Goal: Information Seeking & Learning: Learn about a topic

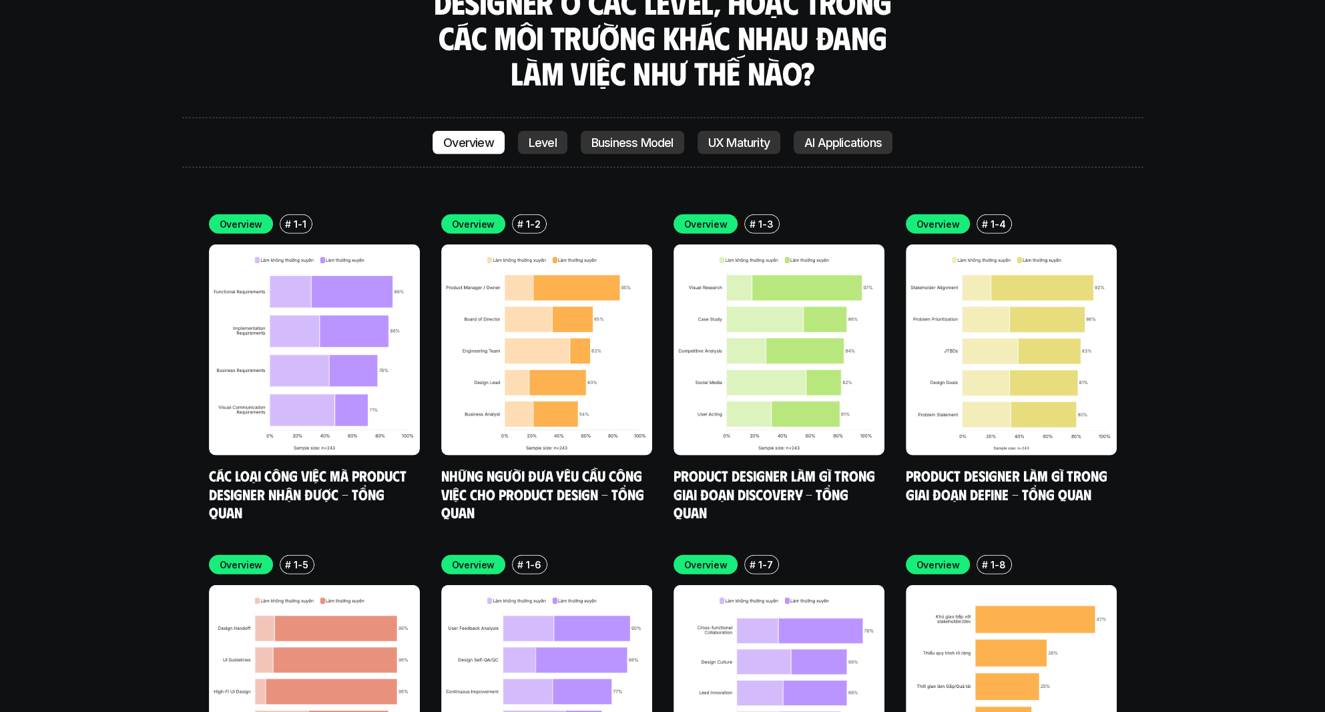
scroll to position [4741, 0]
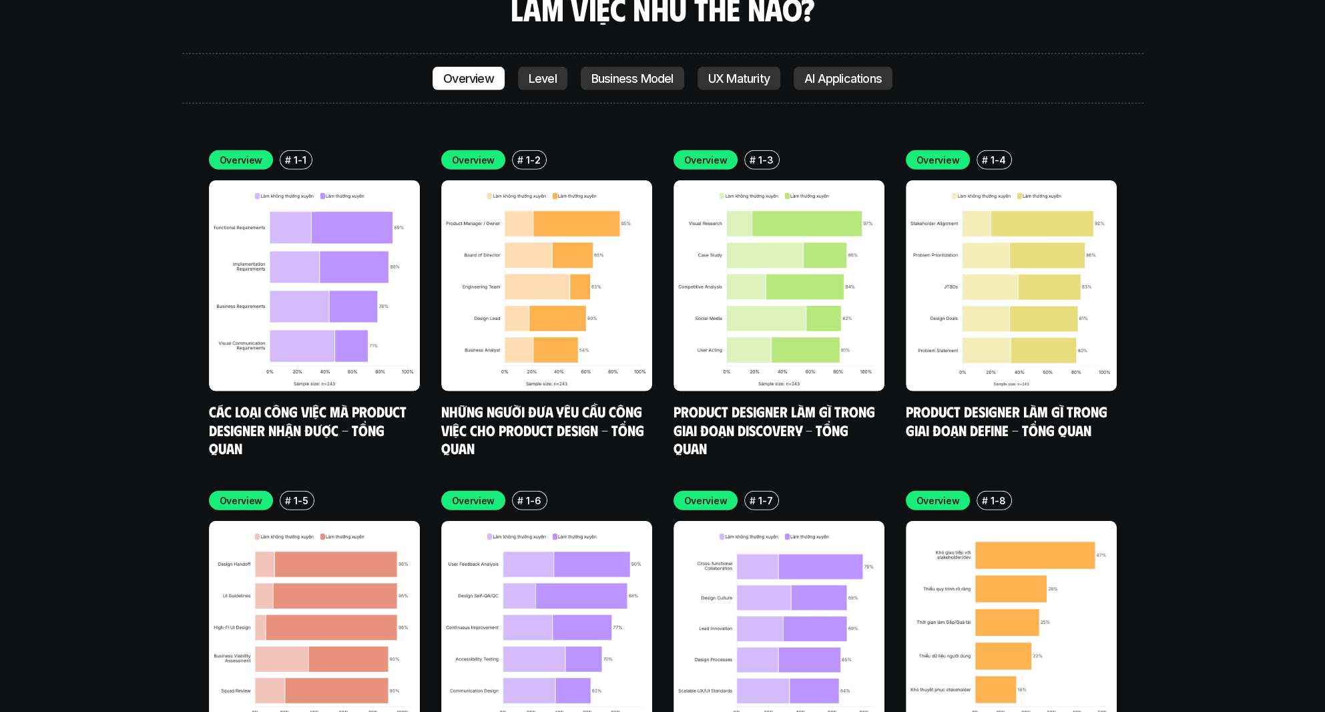
scroll to position [4832, 0]
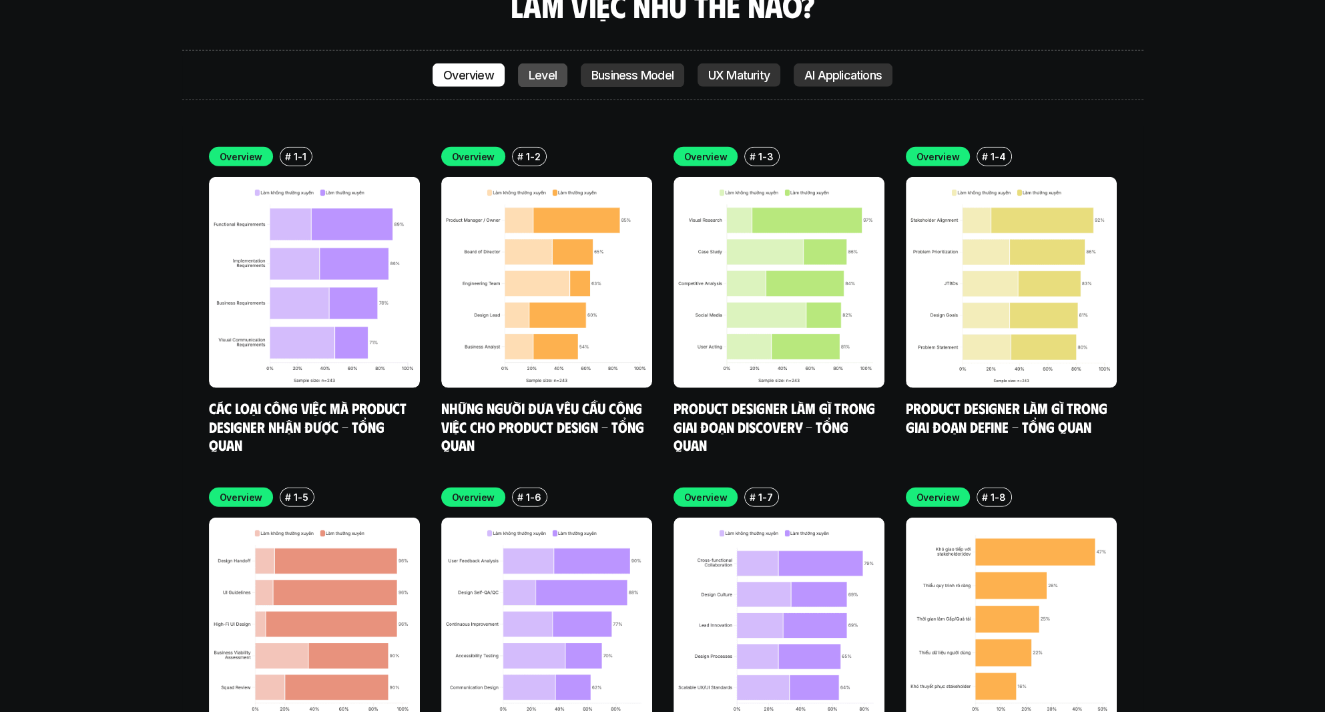
click at [554, 69] on p "Level" at bounding box center [543, 75] width 28 height 13
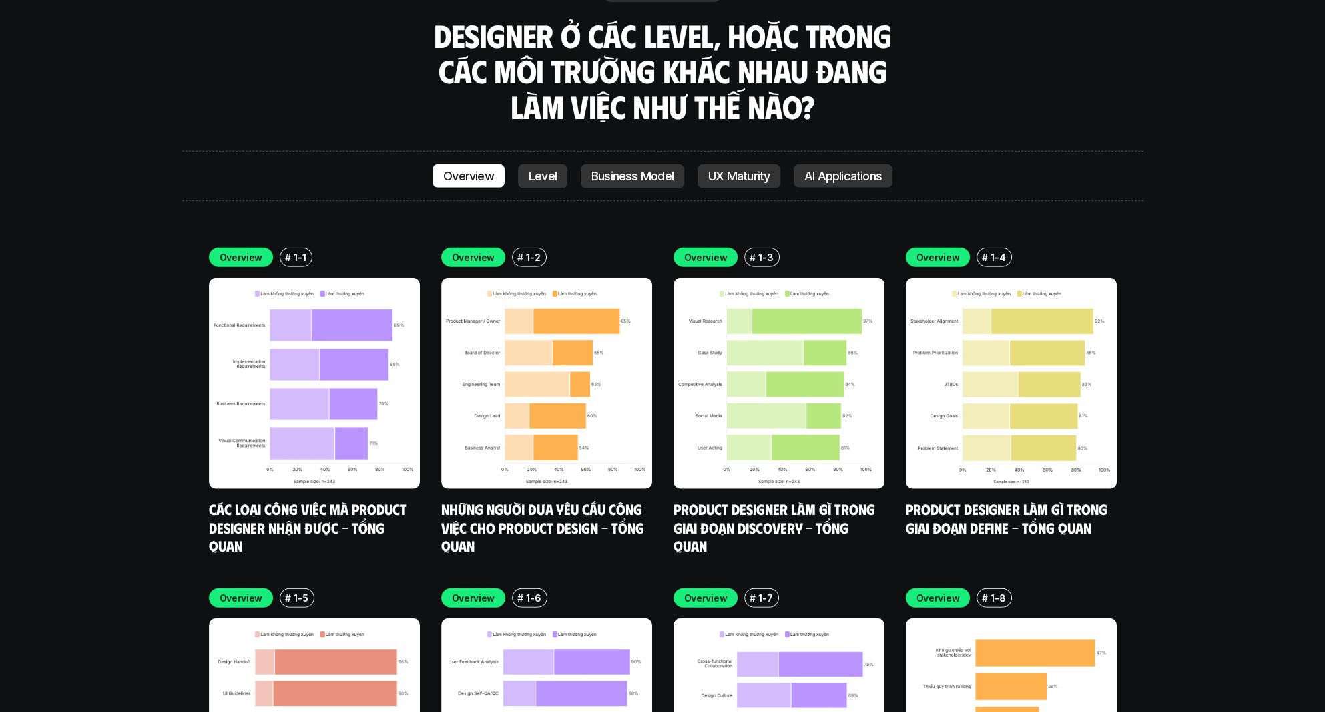
scroll to position [4732, 0]
click at [546, 169] on p "Level" at bounding box center [543, 175] width 28 height 13
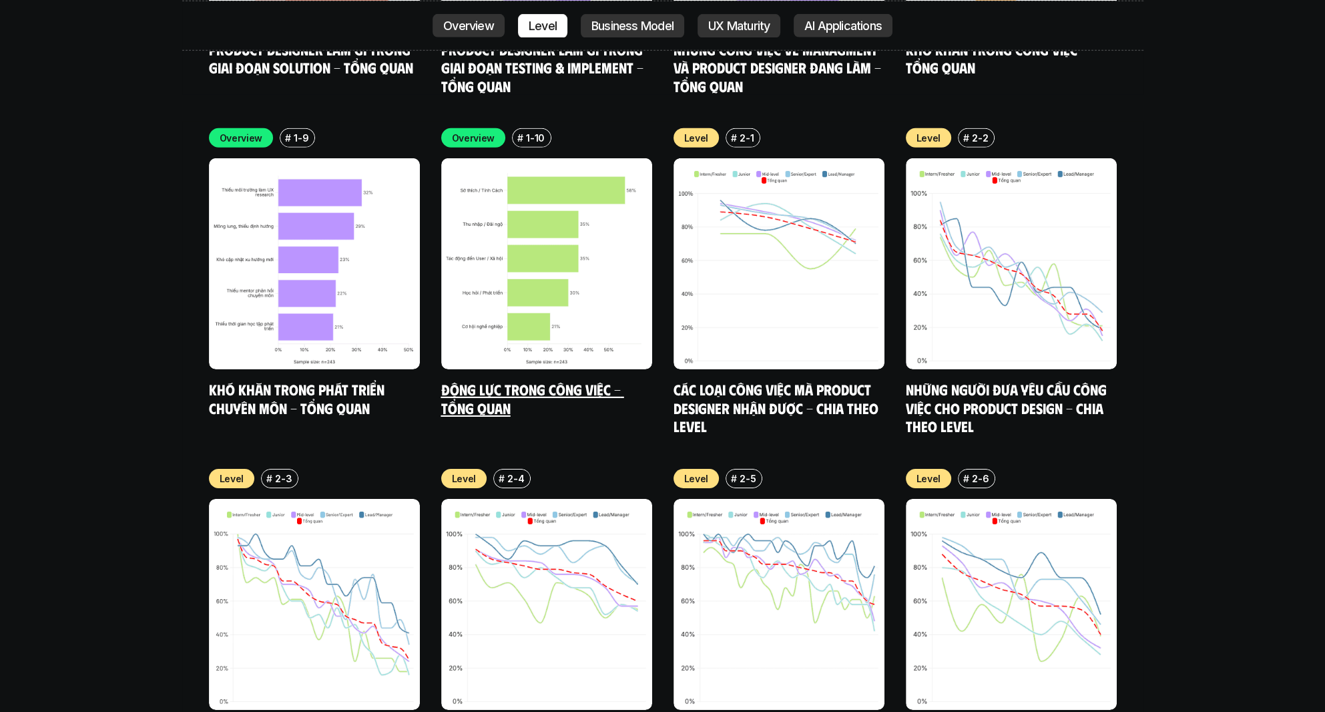
scroll to position [5533, 0]
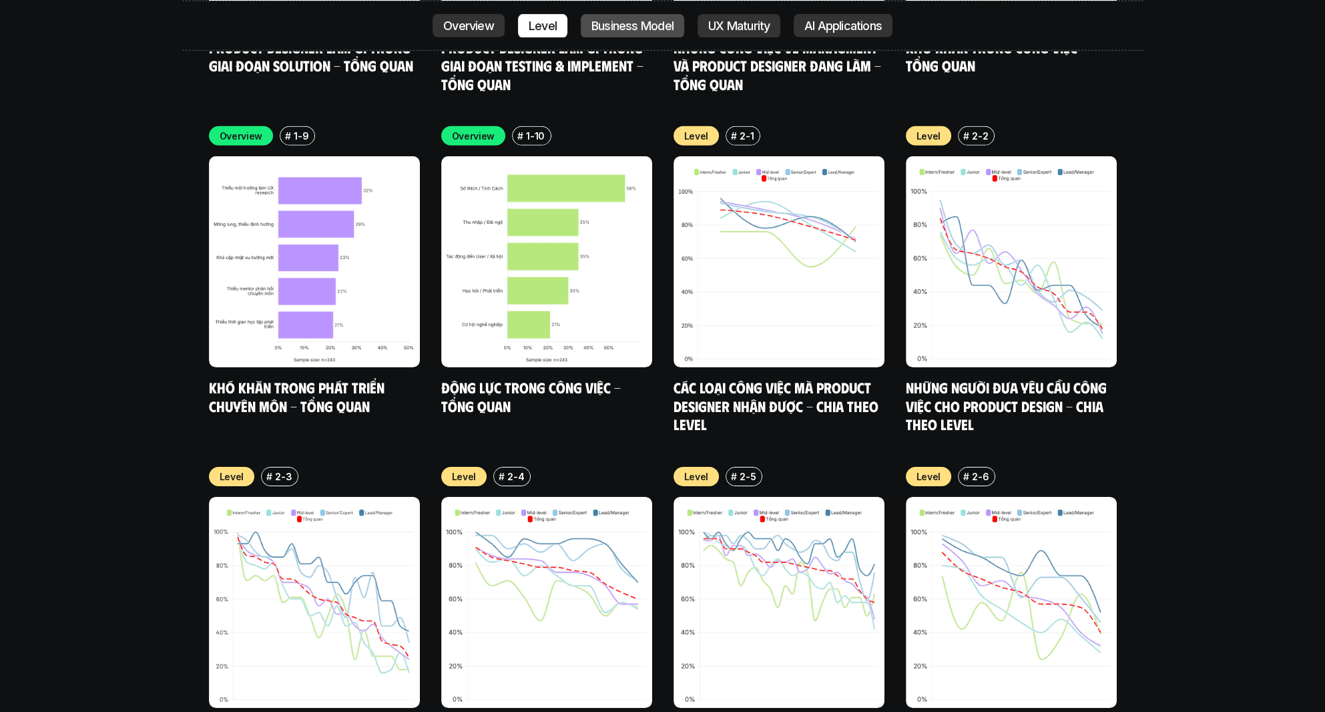
click at [640, 27] on p "Business Model" at bounding box center [633, 25] width 82 height 13
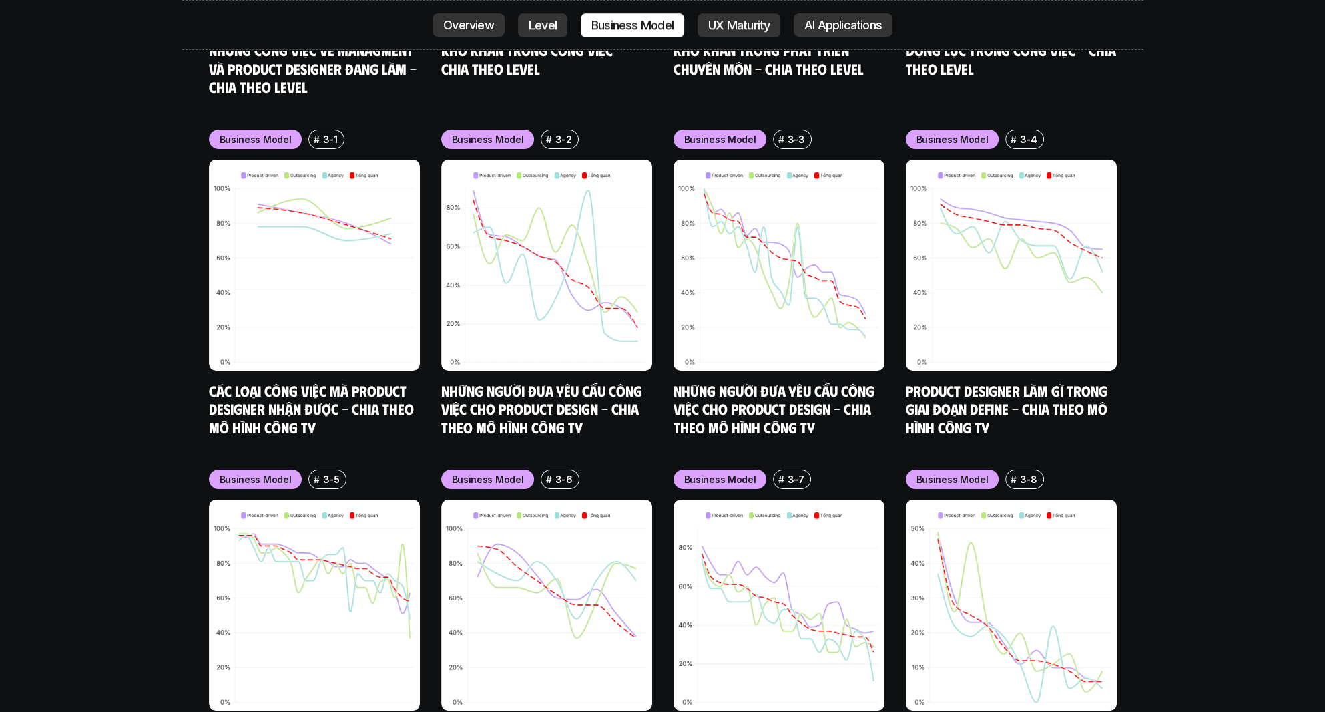
scroll to position [6553, 0]
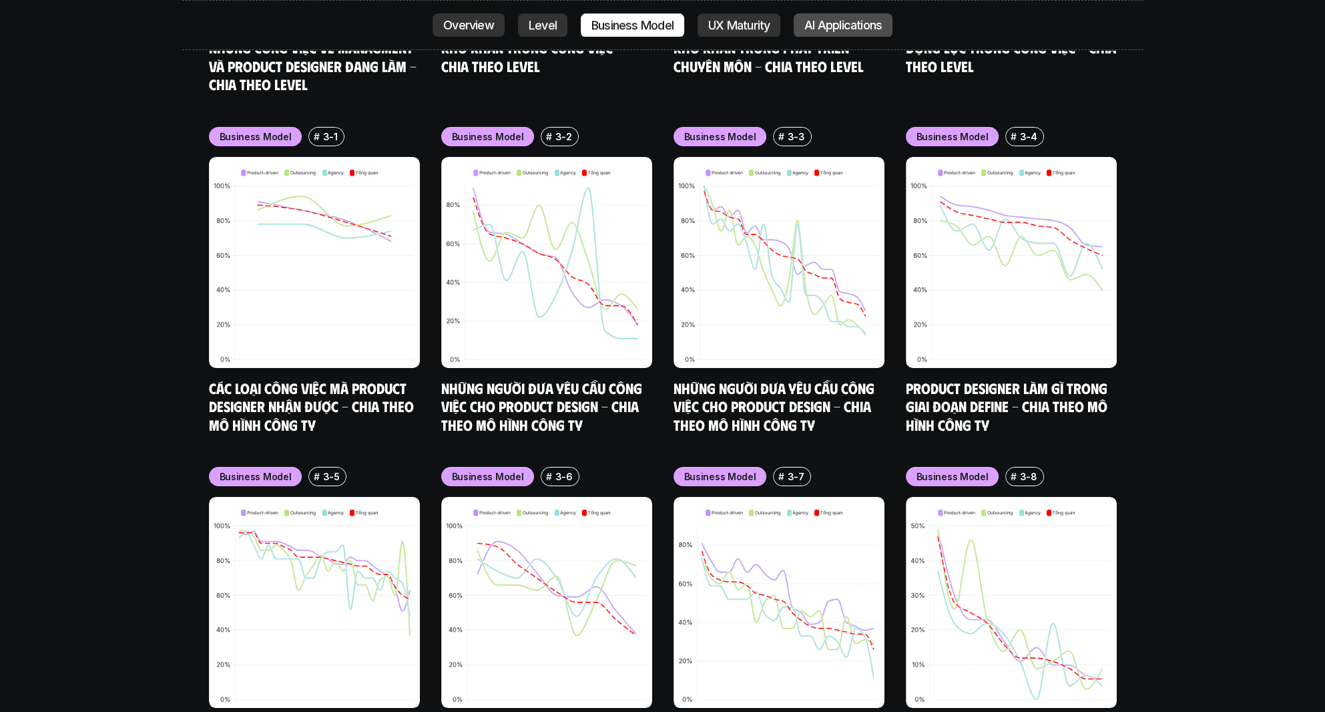
click at [862, 21] on p "AI Applications" at bounding box center [843, 25] width 77 height 13
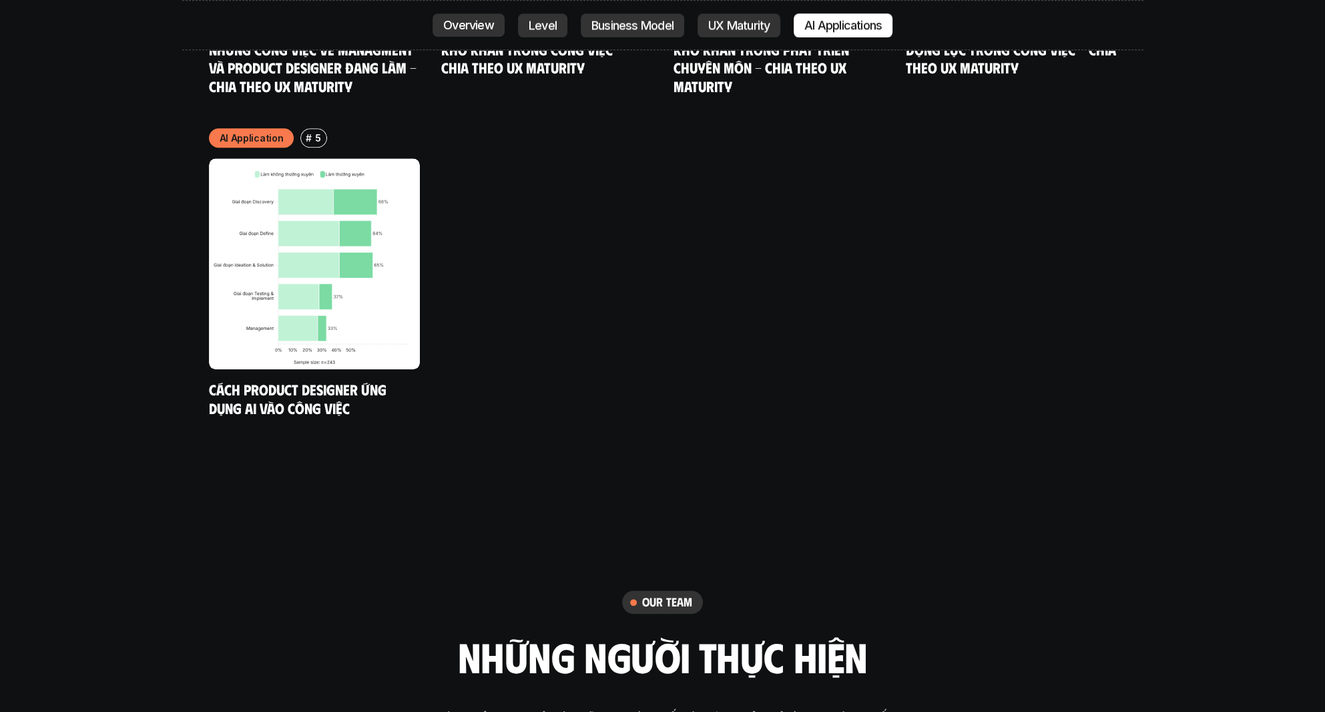
scroll to position [8255, 0]
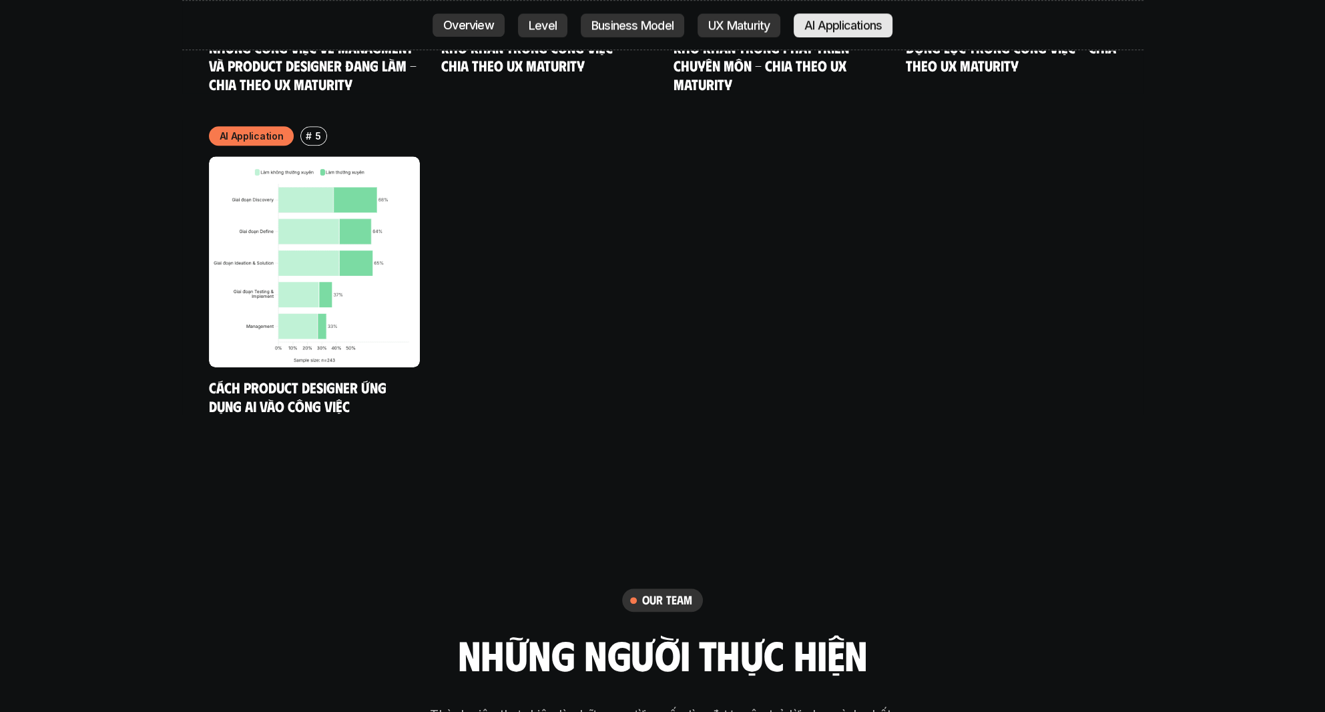
click at [881, 24] on p "AI Applications" at bounding box center [843, 25] width 77 height 13
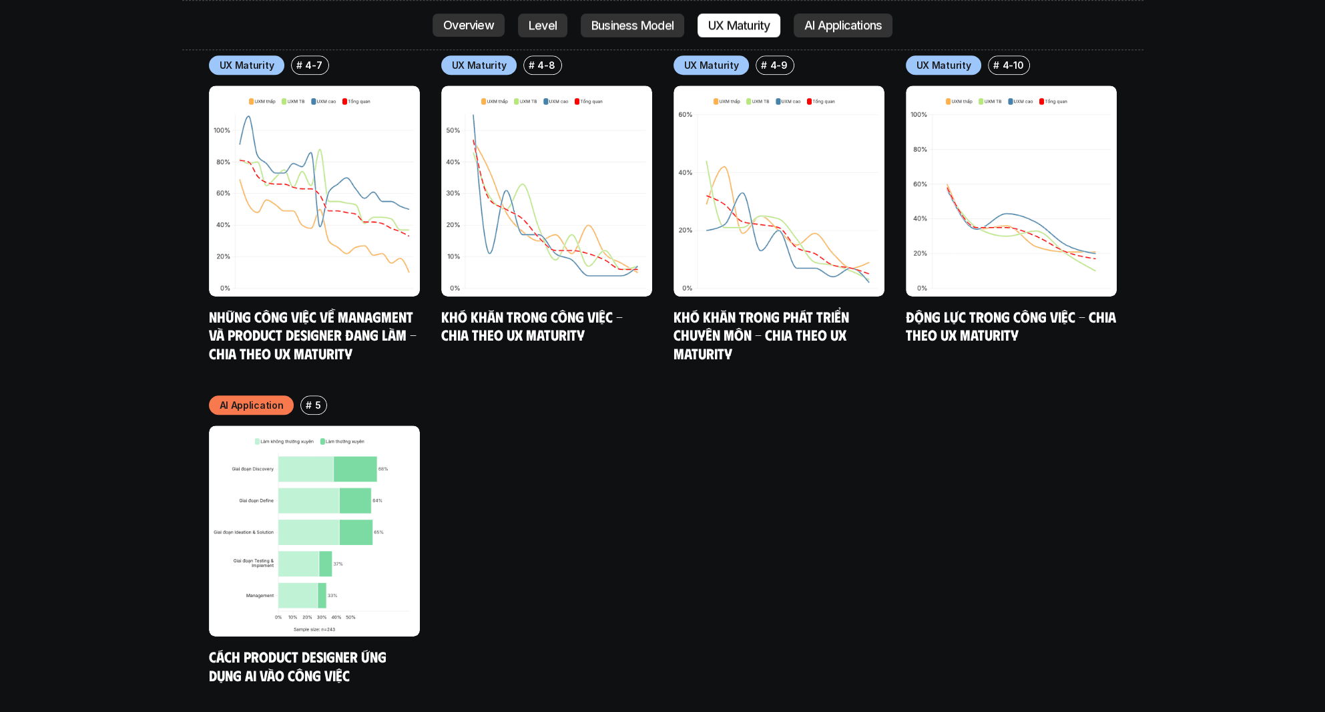
scroll to position [7988, 0]
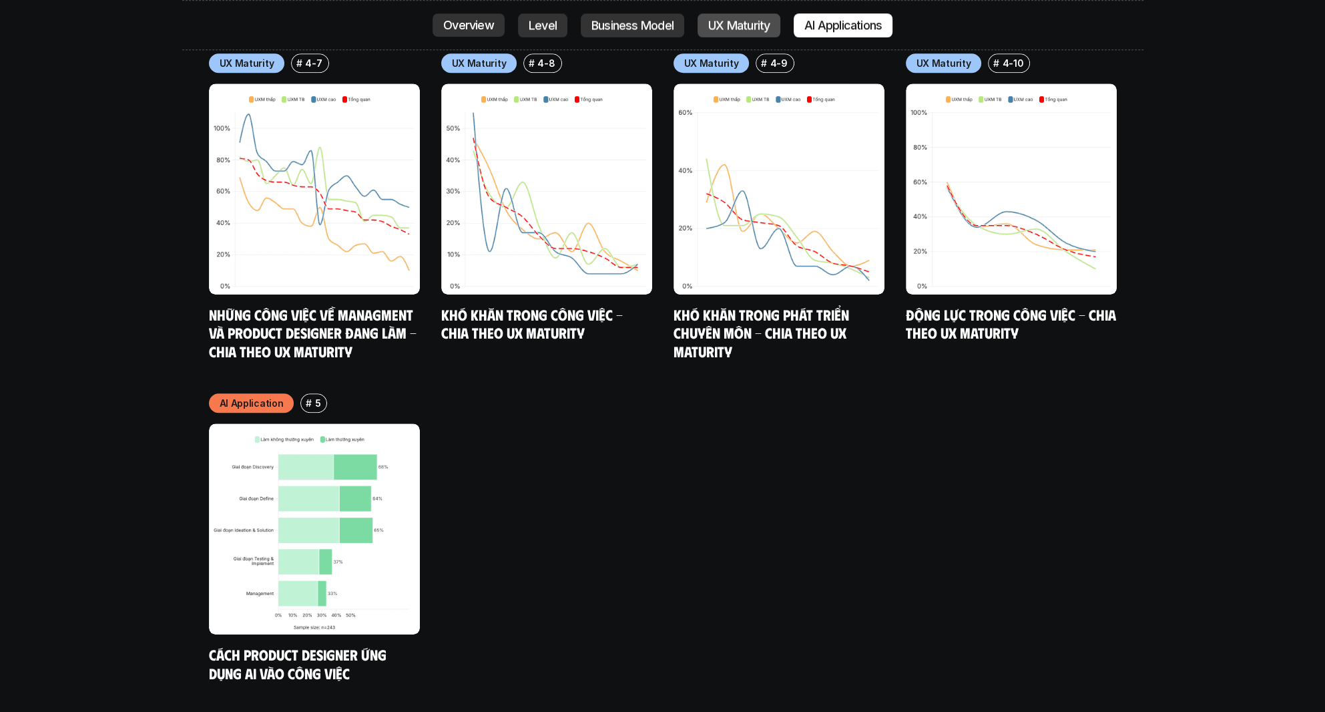
click at [752, 31] on p "UX Maturity" at bounding box center [738, 25] width 61 height 13
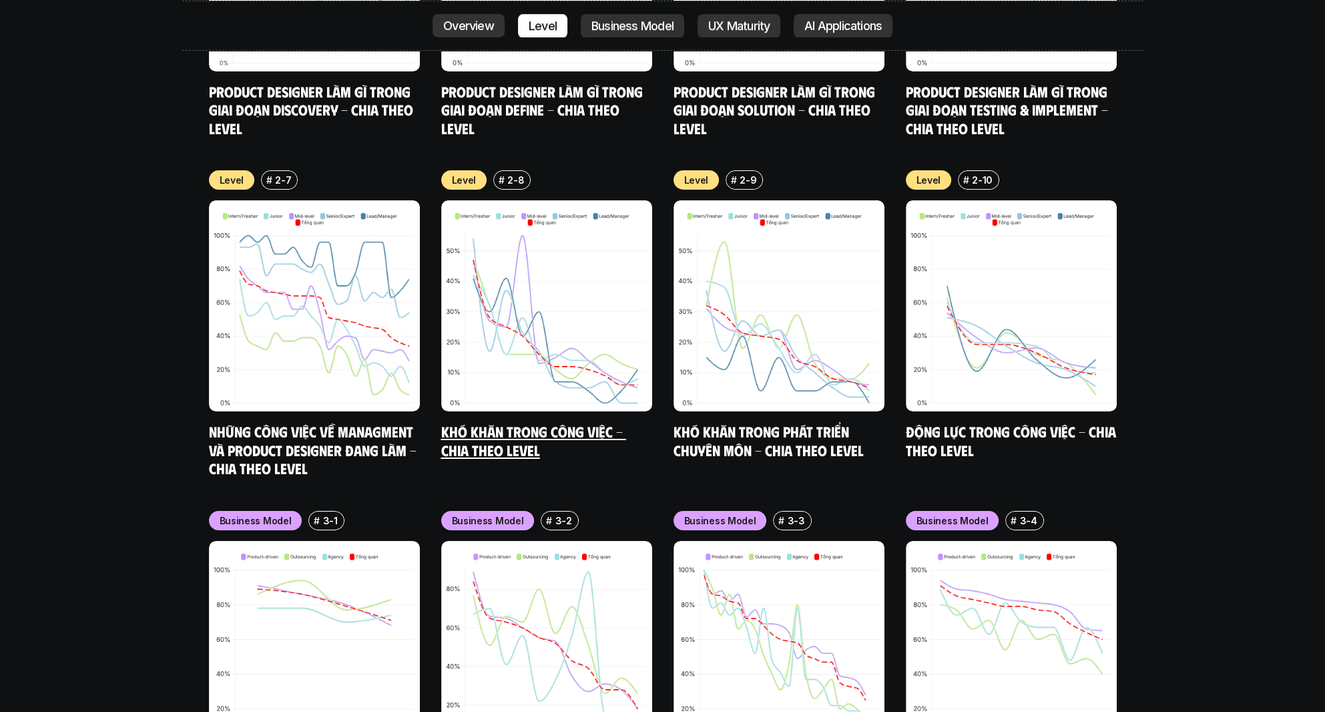
scroll to position [6389, 0]
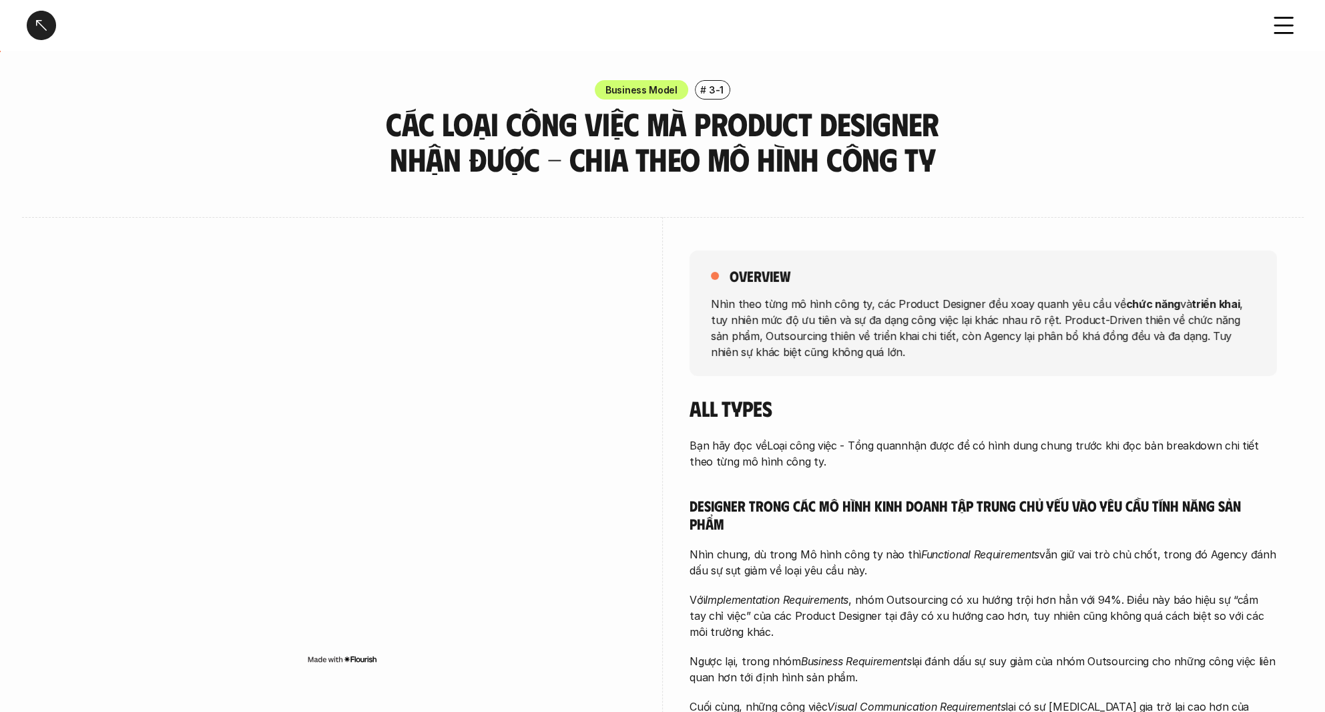
click at [1010, 163] on div "Business Model # 3-1 Các loại công việc mà Product Designer nhận được - Chia th…" at bounding box center [662, 128] width 1325 height 97
